Goal: Transaction & Acquisition: Purchase product/service

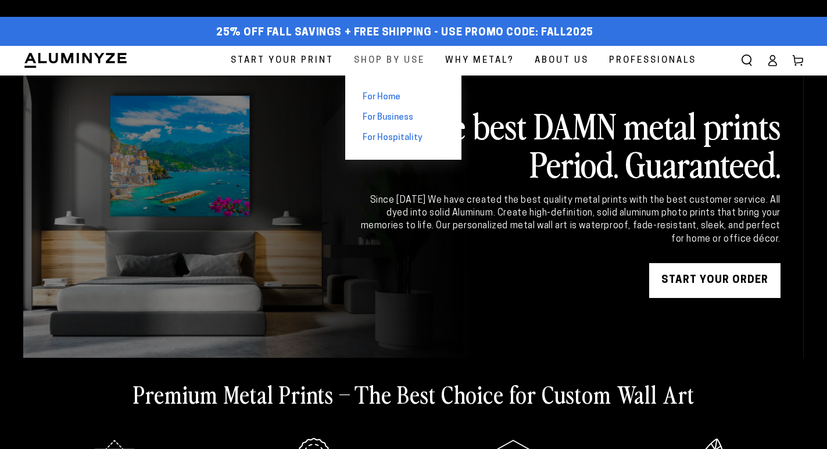
click at [382, 56] on span "Shop By Use" at bounding box center [389, 61] width 71 height 16
click at [382, 95] on span "For Home" at bounding box center [382, 97] width 38 height 12
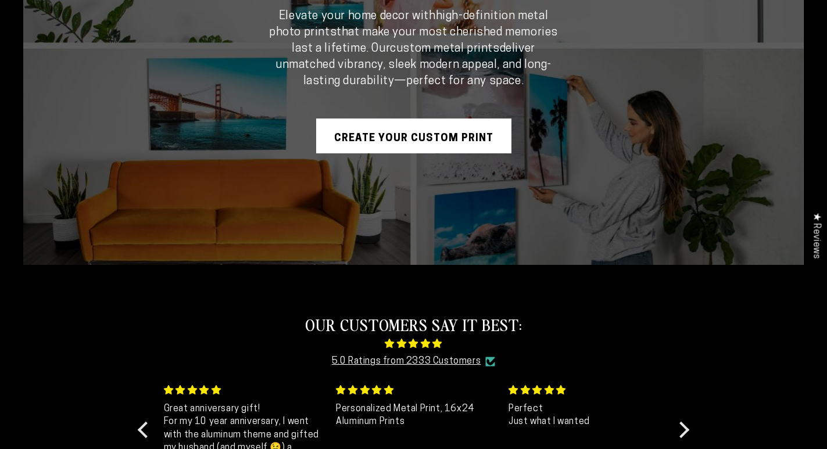
scroll to position [174, 0]
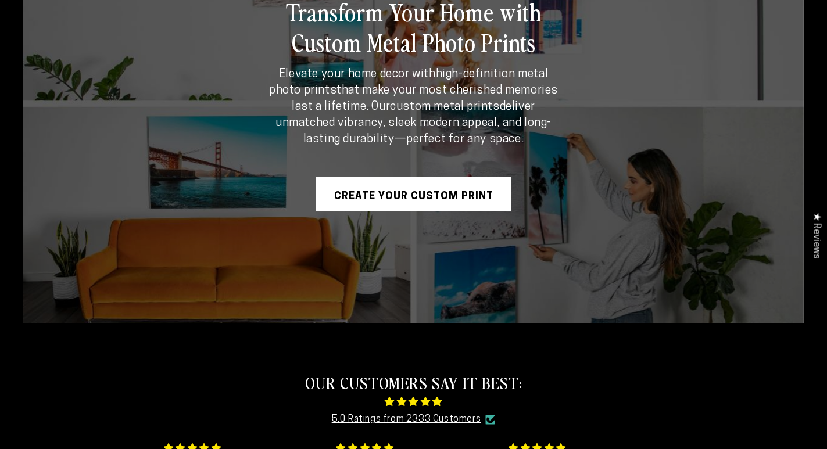
click at [455, 198] on link "Create Your Custom Print" at bounding box center [413, 194] width 195 height 35
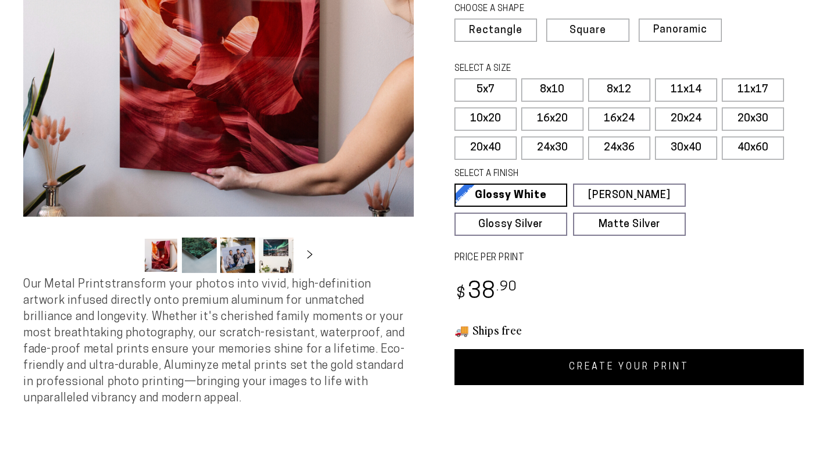
scroll to position [291, 0]
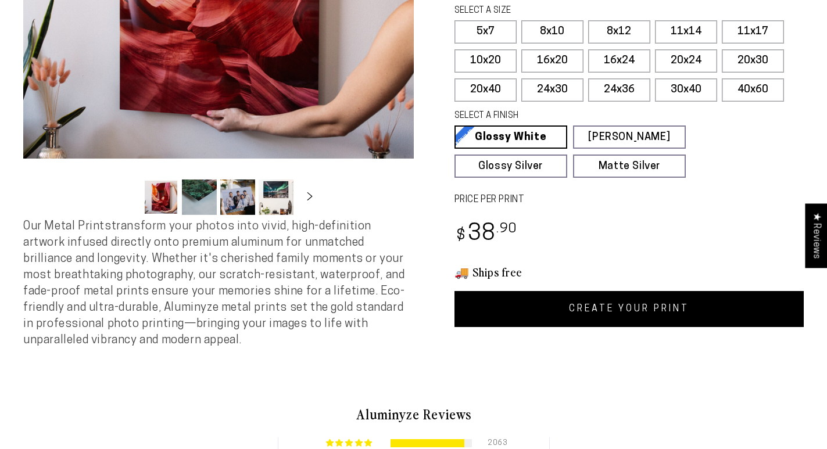
select select "**********"
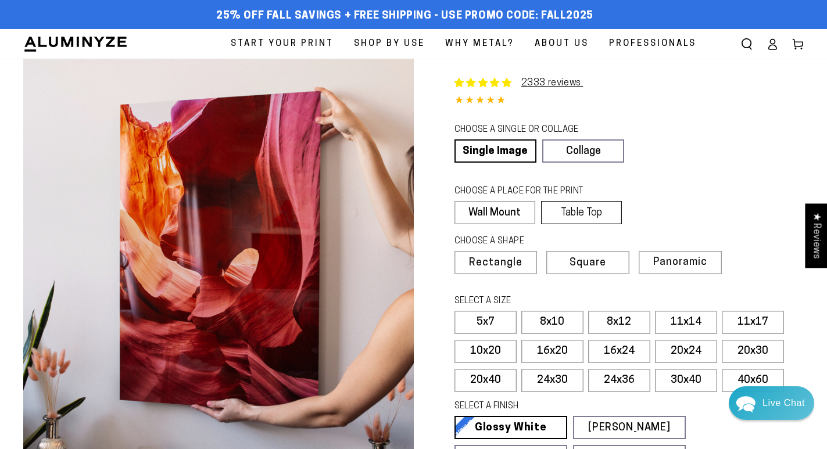
scroll to position [0, 0]
click at [549, 219] on label "Table Top" at bounding box center [581, 212] width 81 height 23
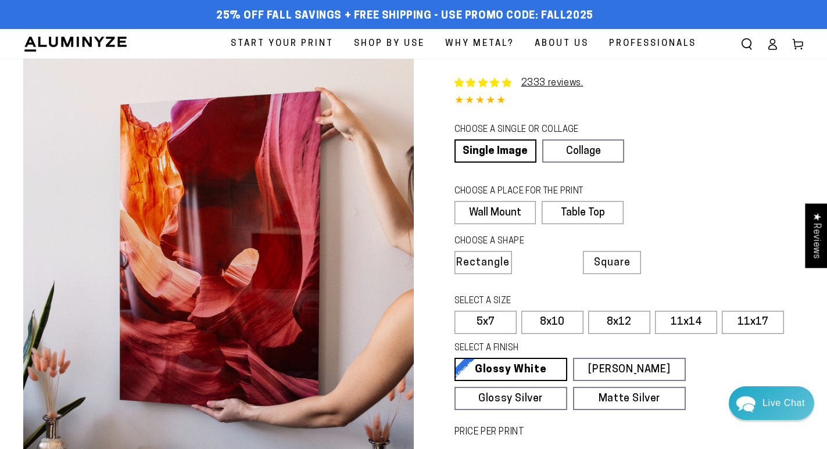
scroll to position [233, 0]
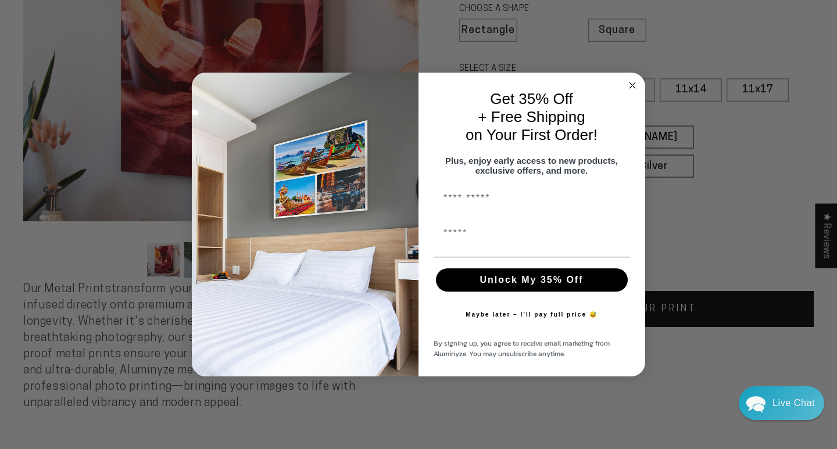
click at [546, 283] on button "Unlock My 35% Off" at bounding box center [532, 280] width 192 height 23
click at [628, 80] on circle "Close dialog" at bounding box center [632, 84] width 13 height 13
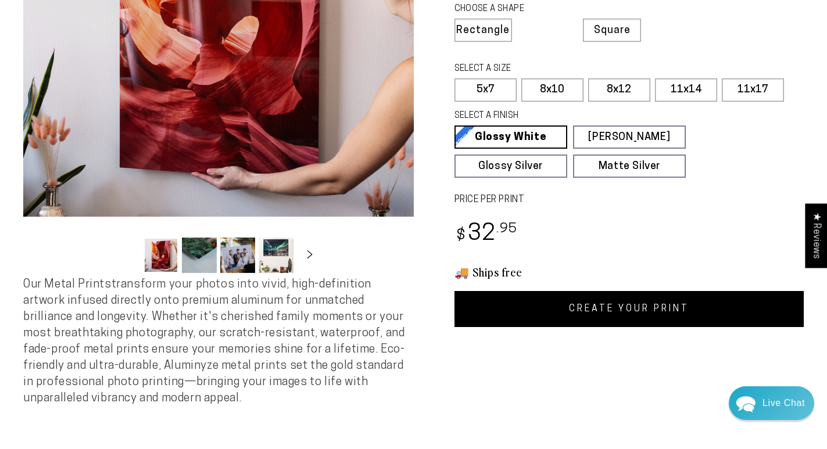
click at [657, 310] on link "CREATE YOUR PRINT" at bounding box center [630, 309] width 350 height 36
